Goal: Find specific page/section: Find specific page/section

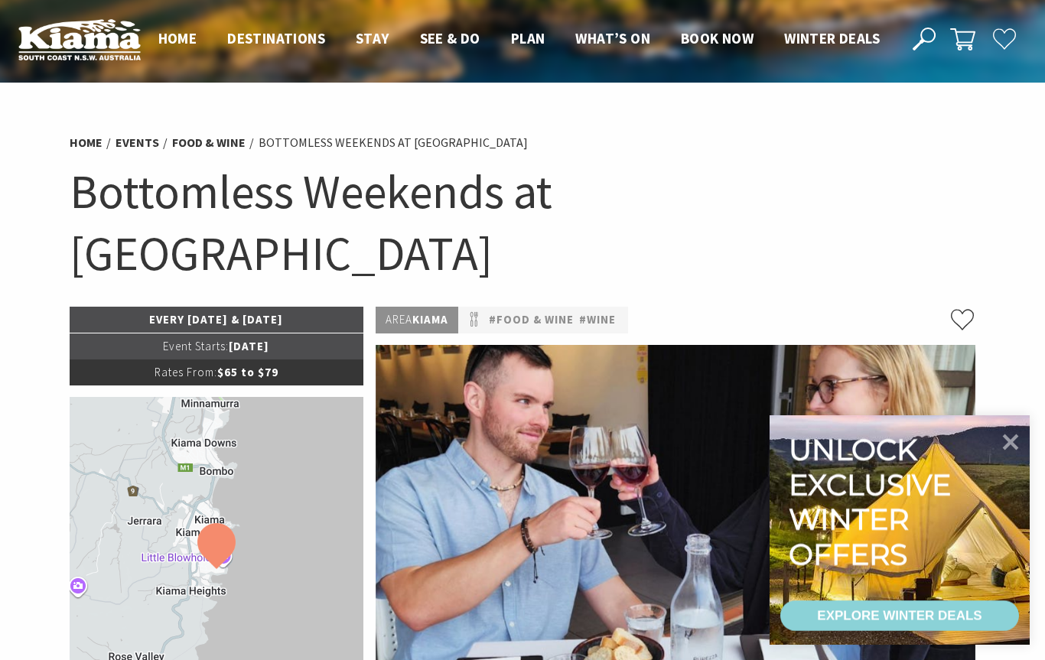
click at [603, 311] on link "#wine" at bounding box center [597, 320] width 37 height 19
click at [519, 311] on link "#Food & Wine" at bounding box center [531, 320] width 85 height 19
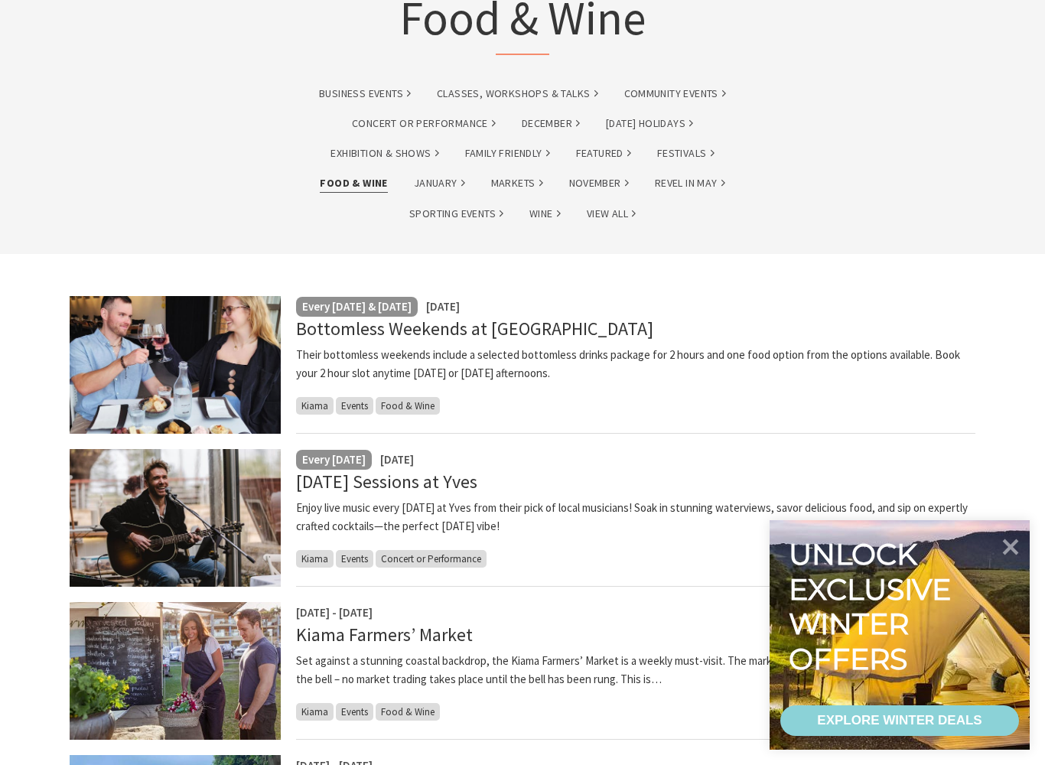
scroll to position [173, 0]
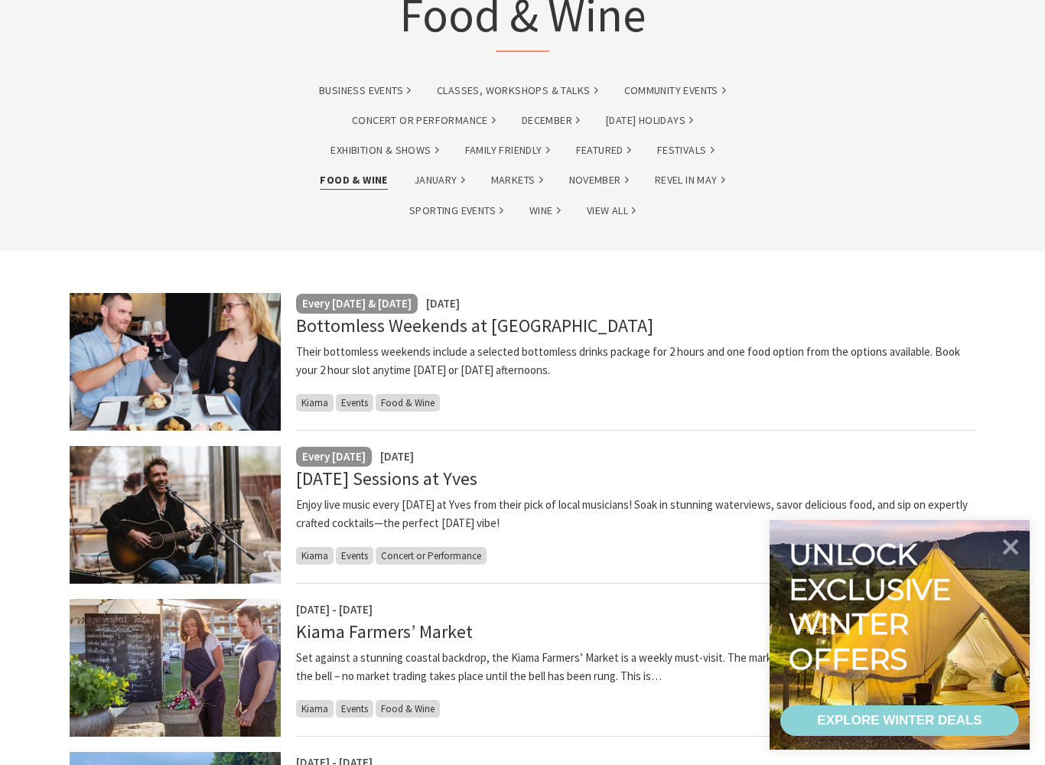
click at [520, 328] on link "Bottomless Weekends at [GEOGRAPHIC_DATA]" at bounding box center [474, 326] width 357 height 24
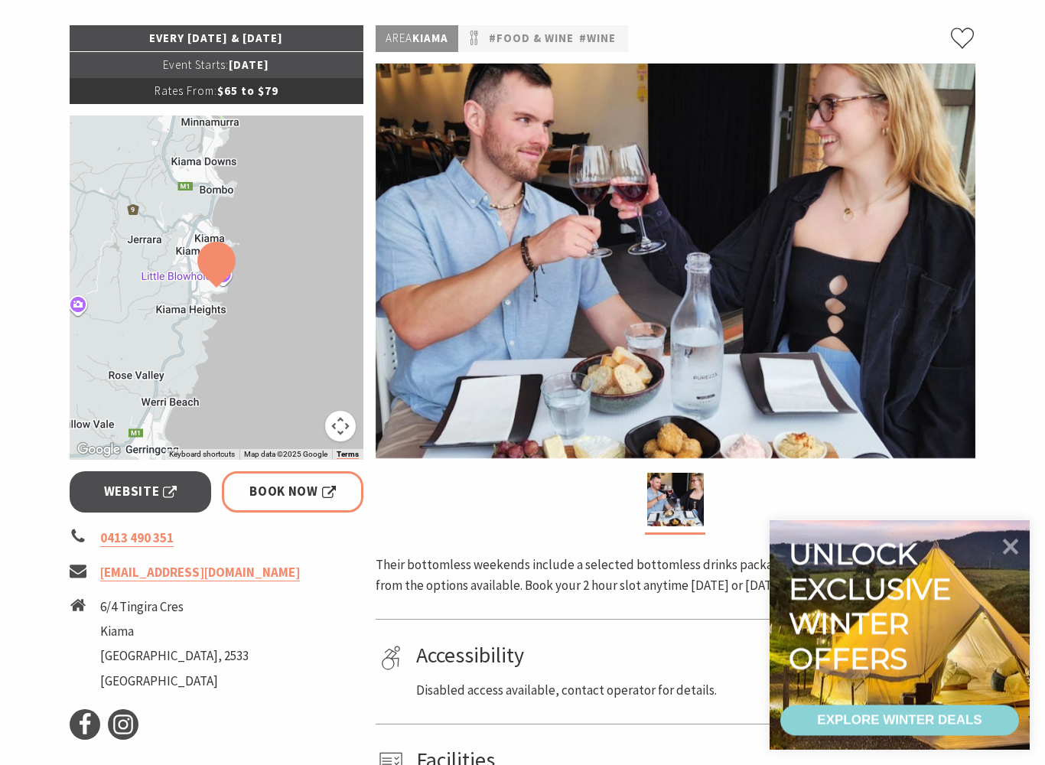
scroll to position [309, 0]
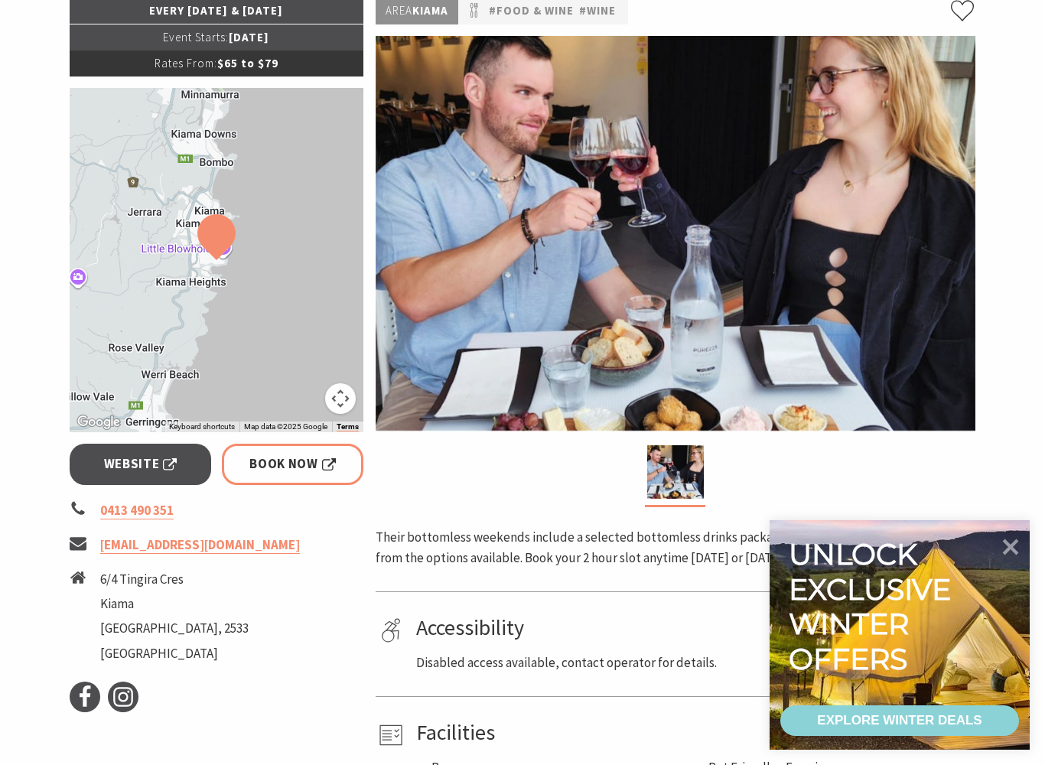
click at [181, 444] on link "Website" at bounding box center [140, 464] width 141 height 41
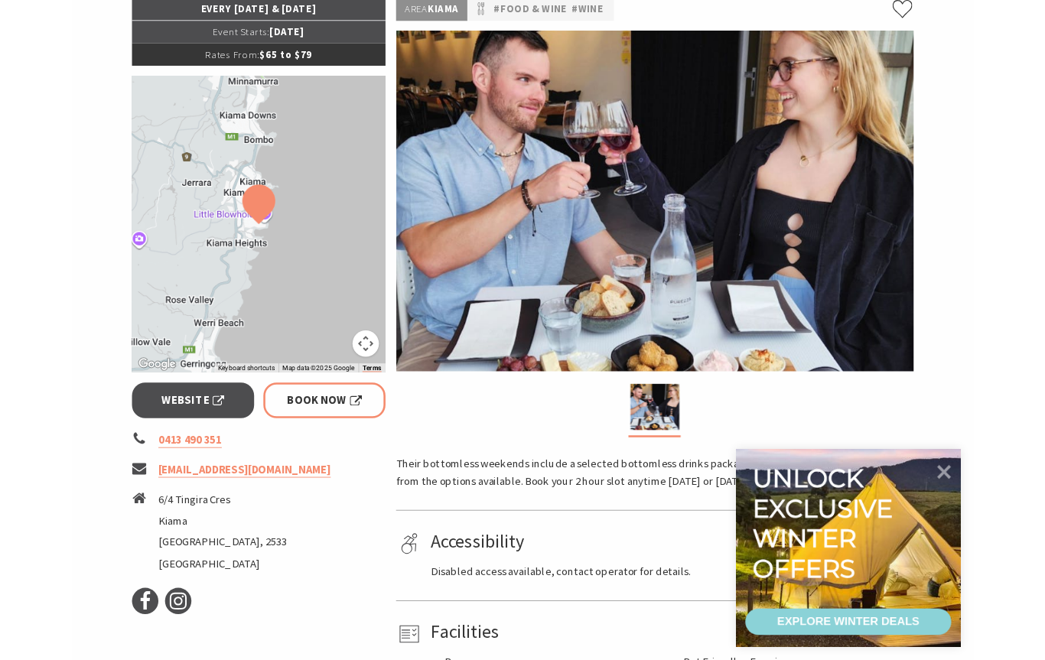
scroll to position [352, 0]
